Goal: Information Seeking & Learning: Check status

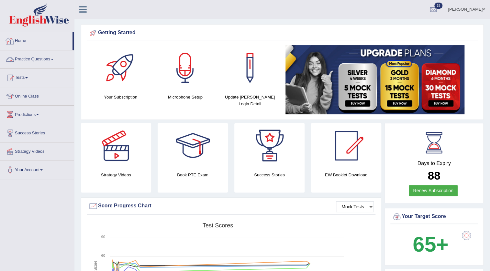
click at [24, 38] on link "Home" at bounding box center [36, 40] width 72 height 16
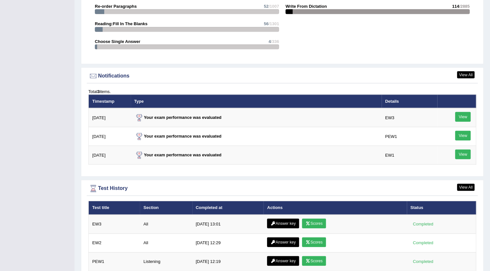
scroll to position [722, 0]
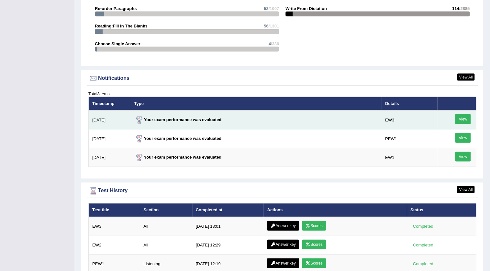
click at [466, 119] on link "View" at bounding box center [463, 120] width 16 height 10
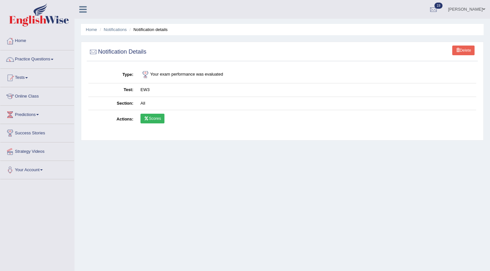
click at [149, 118] on link "Scores" at bounding box center [152, 119] width 24 height 10
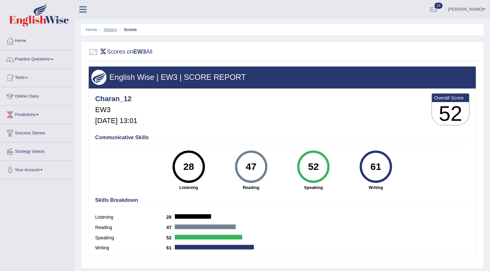
click at [112, 27] on link "History" at bounding box center [110, 29] width 13 height 5
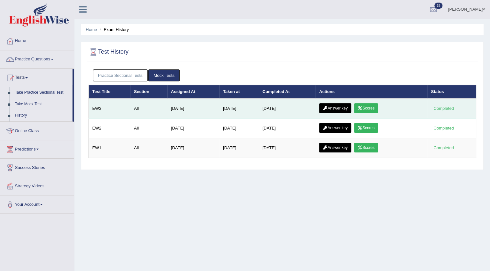
click at [339, 109] on link "Answer key" at bounding box center [335, 109] width 32 height 10
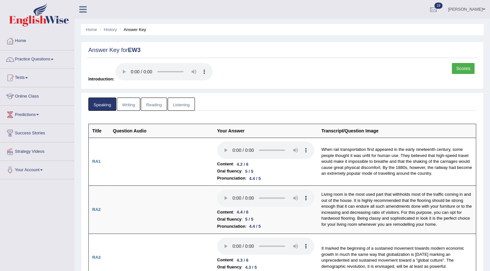
click at [135, 103] on link "Writing" at bounding box center [128, 104] width 23 height 13
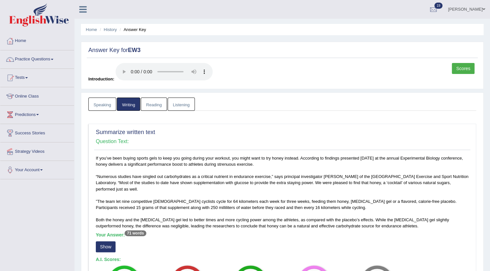
click at [156, 108] on link "Reading" at bounding box center [154, 104] width 26 height 13
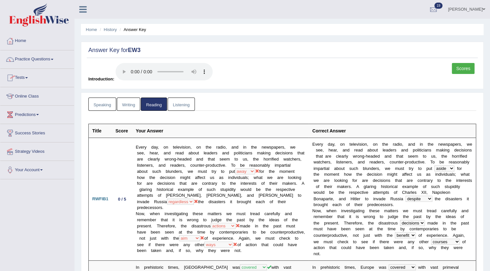
click at [173, 107] on link "Listening" at bounding box center [181, 104] width 27 height 13
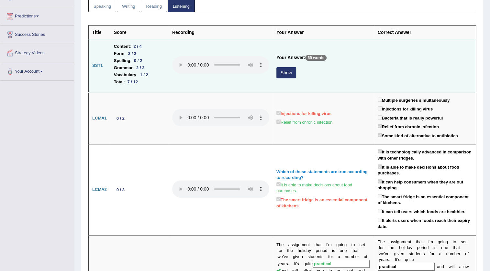
scroll to position [88, 0]
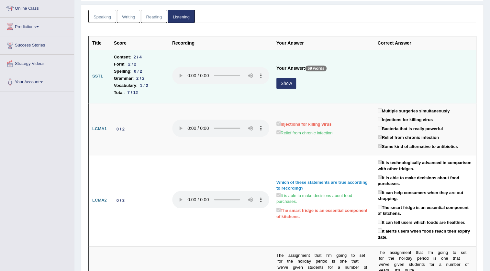
click at [284, 84] on button "Show" at bounding box center [286, 83] width 20 height 11
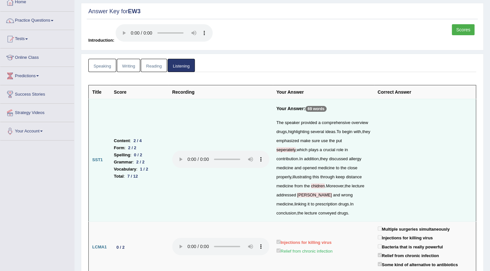
scroll to position [0, 0]
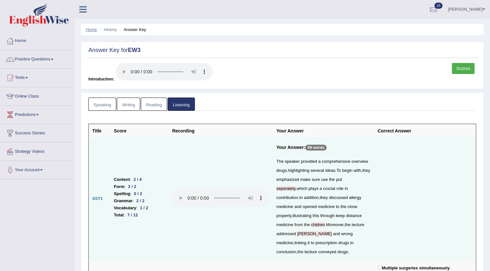
click at [90, 29] on link "Home" at bounding box center [91, 29] width 11 height 5
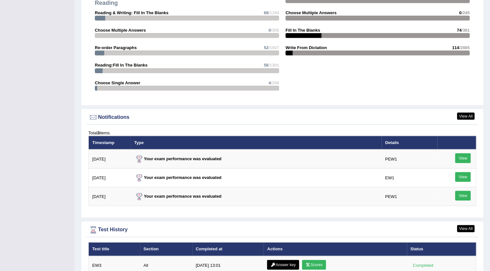
scroll to position [706, 0]
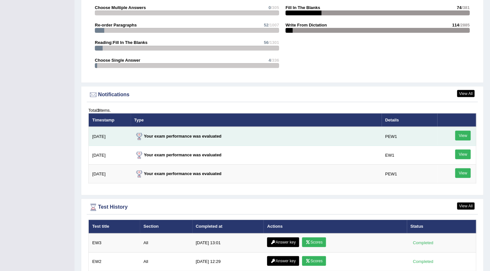
click at [471, 133] on div "View" at bounding box center [457, 136] width 32 height 11
click at [464, 134] on link "View" at bounding box center [463, 136] width 16 height 10
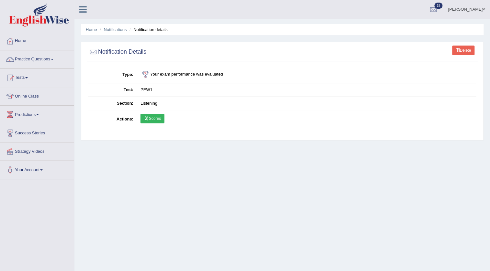
click at [149, 120] on link "Scores" at bounding box center [152, 119] width 24 height 10
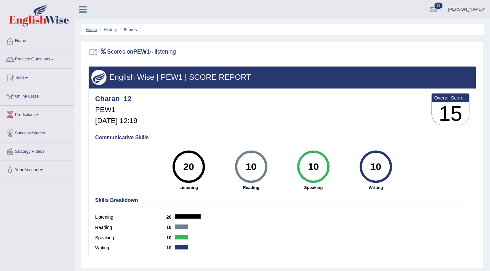
click at [91, 29] on link "Home" at bounding box center [91, 29] width 11 height 5
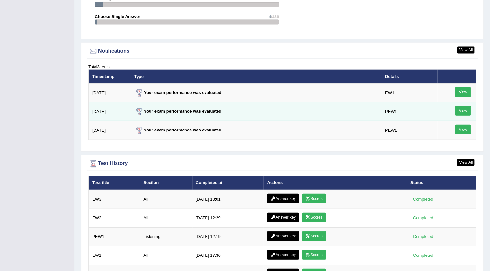
scroll to position [794, 0]
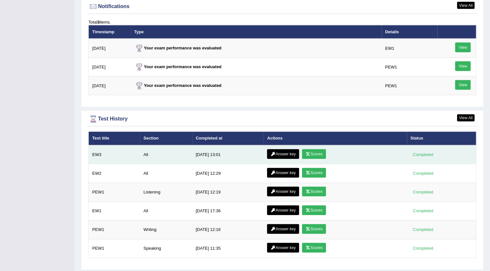
click at [309, 150] on link "Scores" at bounding box center [314, 154] width 24 height 10
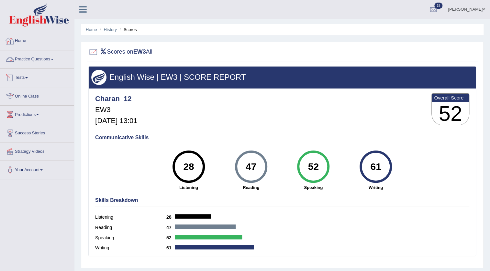
click at [17, 39] on link "Home" at bounding box center [37, 40] width 74 height 16
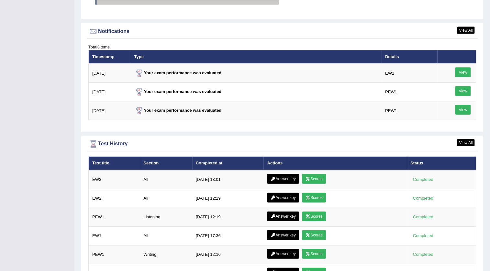
scroll to position [810, 0]
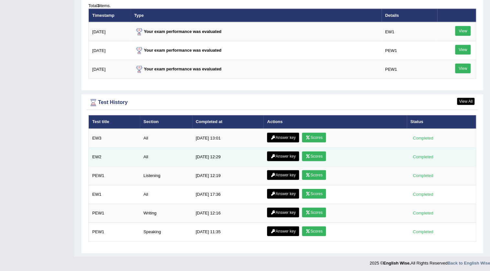
click at [316, 155] on link "Scores" at bounding box center [314, 157] width 24 height 10
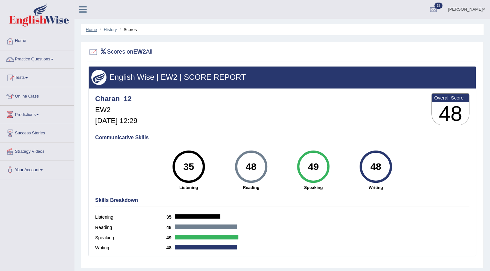
click at [90, 29] on link "Home" at bounding box center [91, 29] width 11 height 5
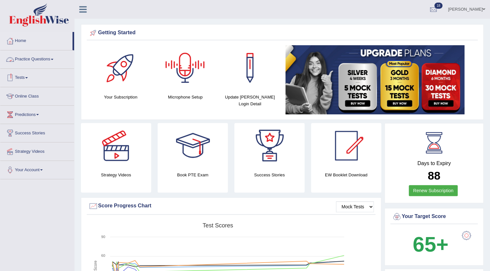
click at [39, 62] on link "Practice Questions" at bounding box center [37, 58] width 74 height 16
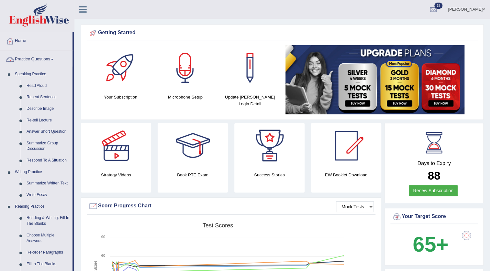
click at [37, 58] on link "Practice Questions" at bounding box center [36, 58] width 72 height 16
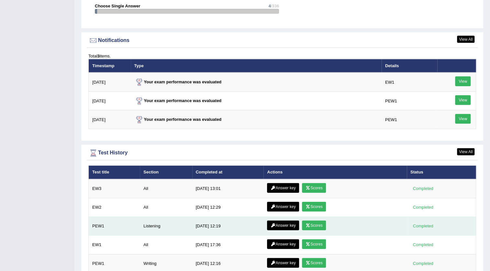
scroll to position [810, 0]
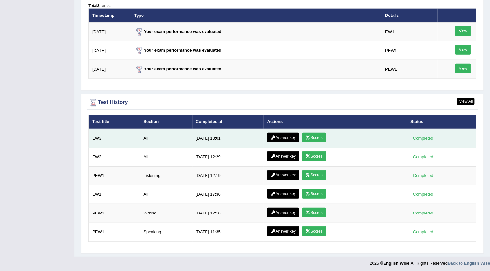
click at [317, 137] on link "Scores" at bounding box center [314, 138] width 24 height 10
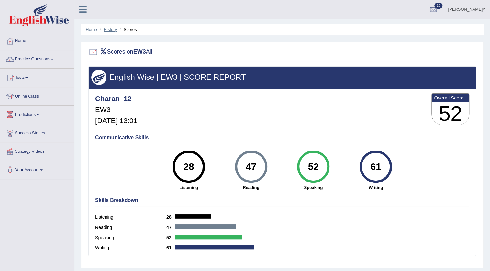
click at [113, 30] on link "History" at bounding box center [110, 29] width 13 height 5
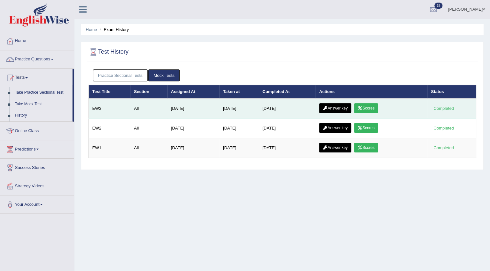
click at [339, 110] on link "Answer key" at bounding box center [335, 109] width 32 height 10
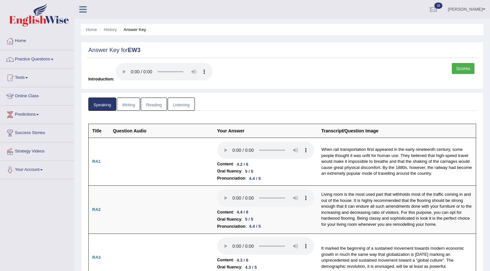
click at [184, 107] on link "Listening" at bounding box center [181, 104] width 27 height 13
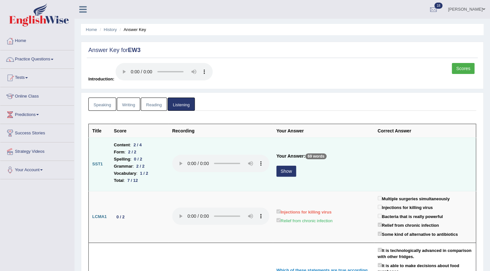
click at [283, 172] on button "Show" at bounding box center [286, 171] width 20 height 11
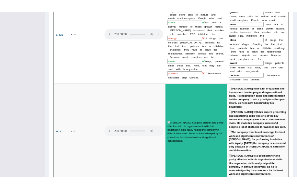
scroll to position [618, 0]
